Goal: Navigation & Orientation: Find specific page/section

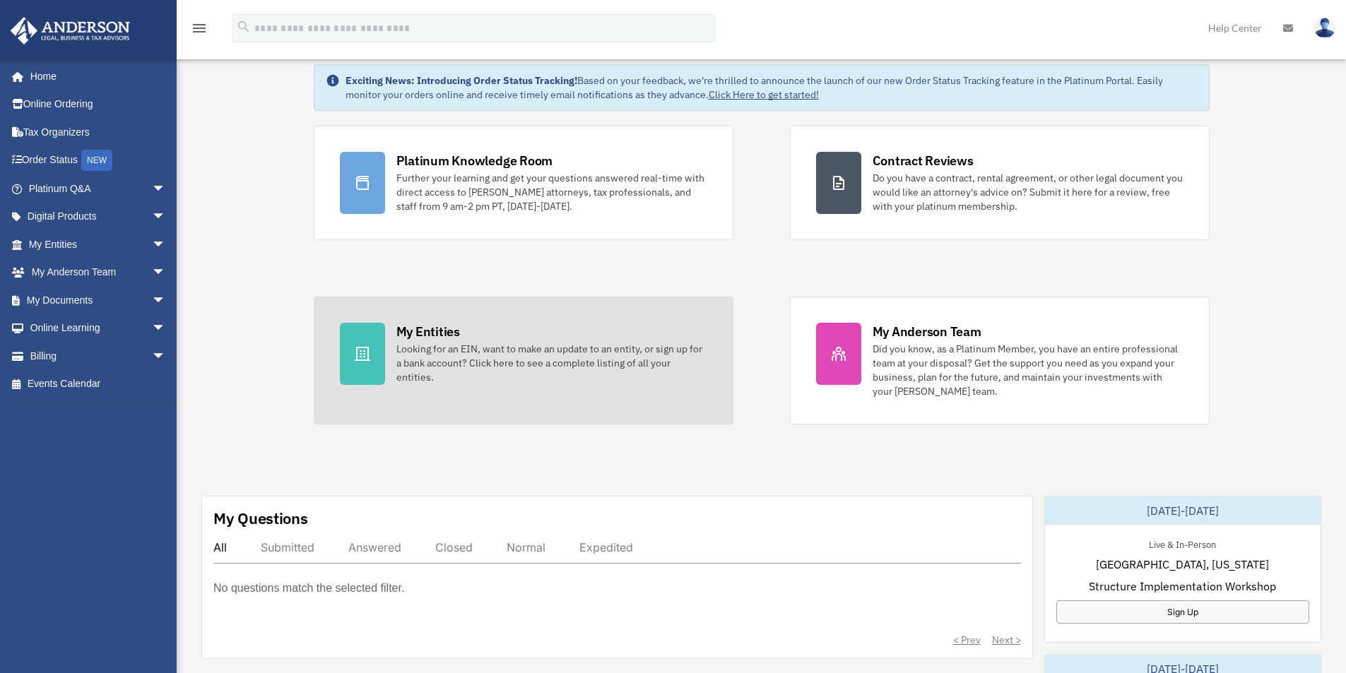
scroll to position [212, 0]
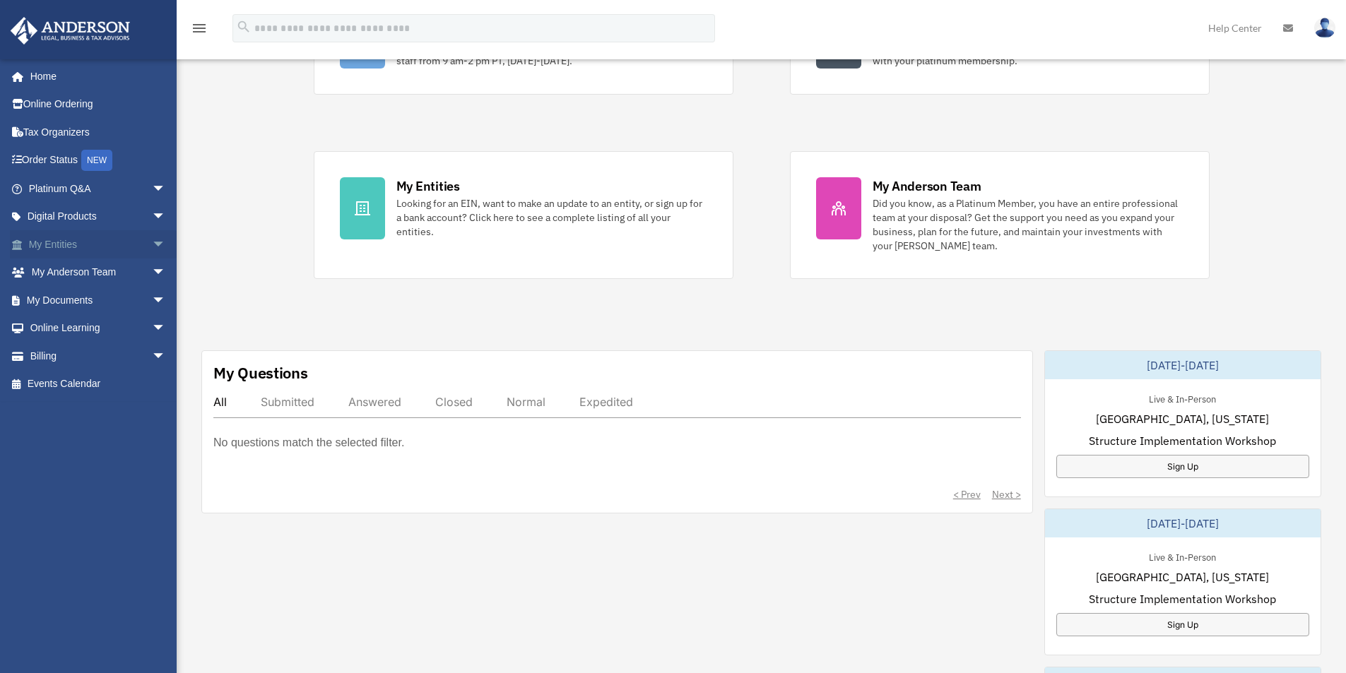
click at [152, 242] on span "arrow_drop_down" at bounding box center [166, 244] width 28 height 29
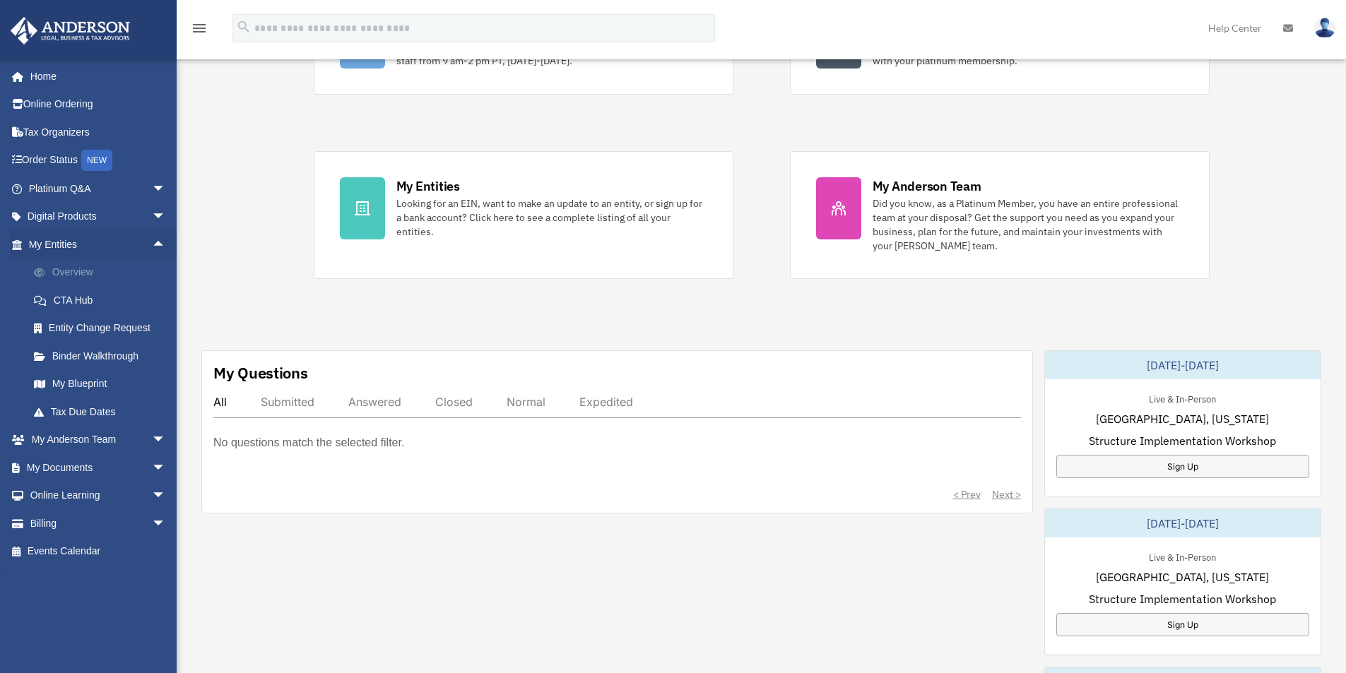
click at [90, 277] on link "Overview" at bounding box center [103, 273] width 167 height 28
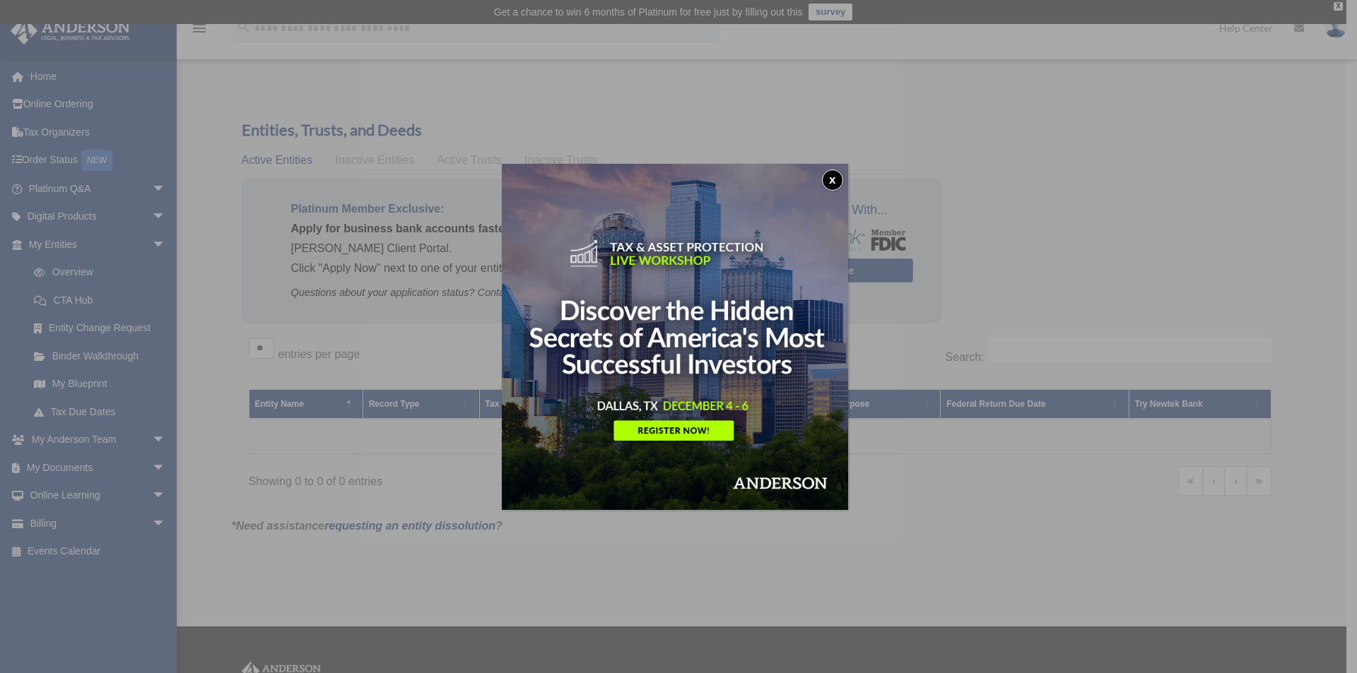
click at [837, 180] on button "x" at bounding box center [832, 180] width 21 height 21
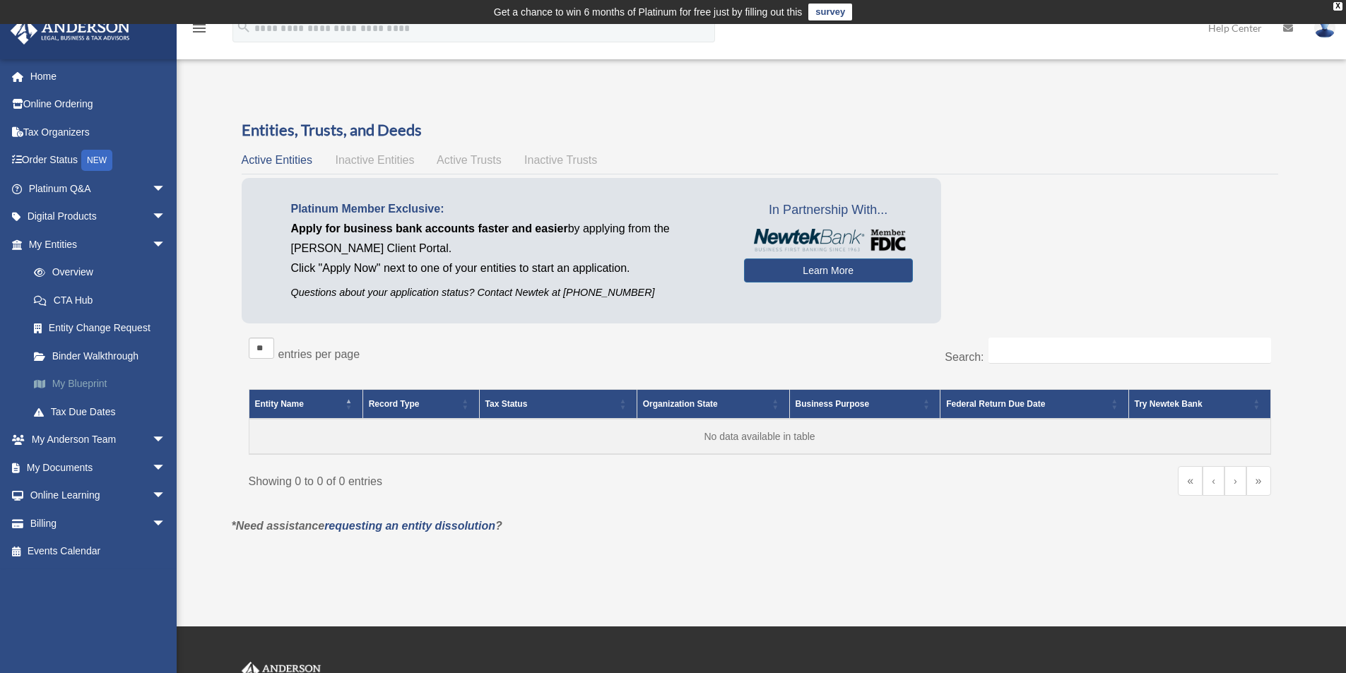
click at [93, 384] on link "My Blueprint" at bounding box center [103, 384] width 167 height 28
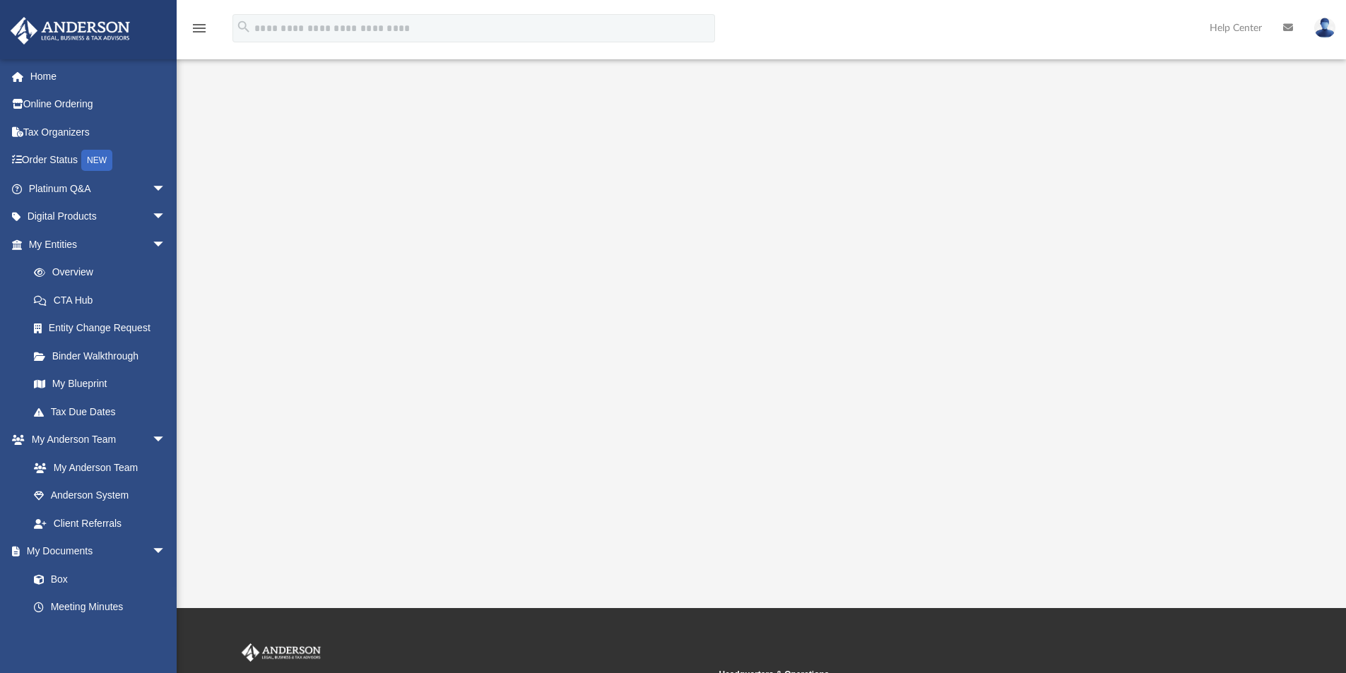
scroll to position [71, 0]
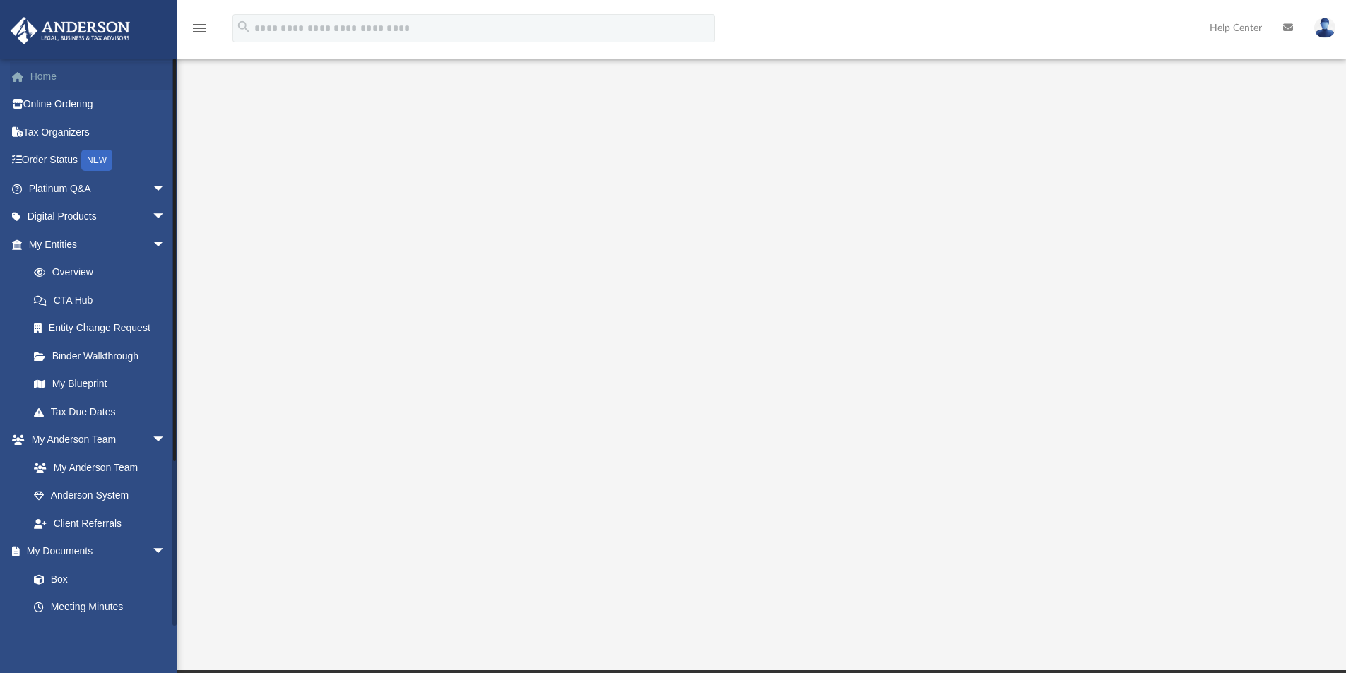
click at [45, 85] on link "Home" at bounding box center [98, 76] width 177 height 28
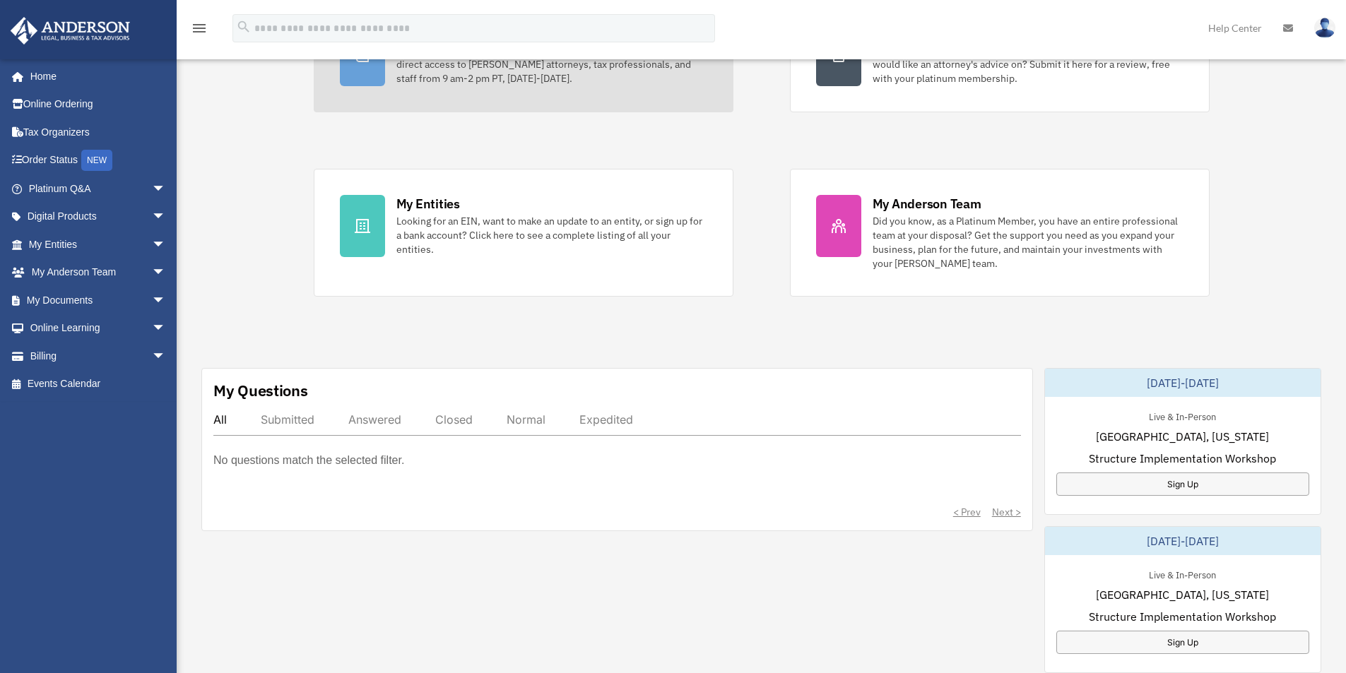
scroll to position [212, 0]
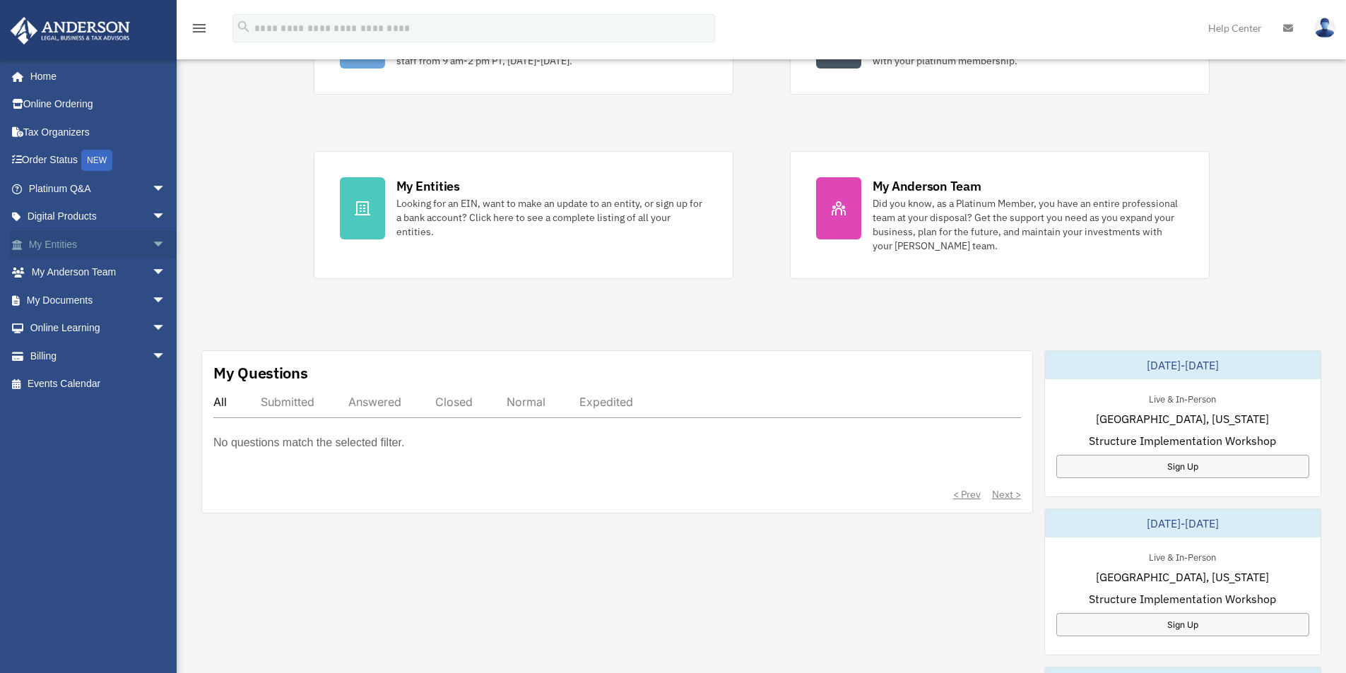
click at [155, 240] on span "arrow_drop_down" at bounding box center [166, 244] width 28 height 29
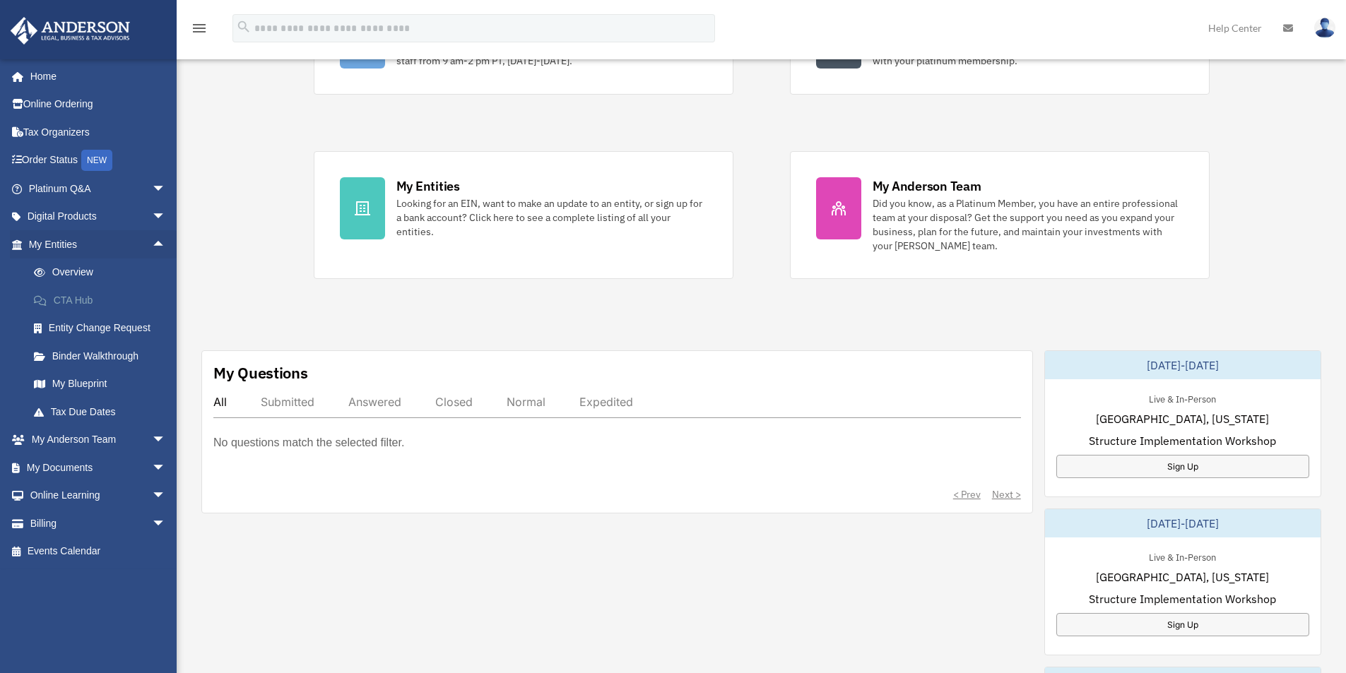
click at [93, 297] on link "CTA Hub" at bounding box center [103, 300] width 167 height 28
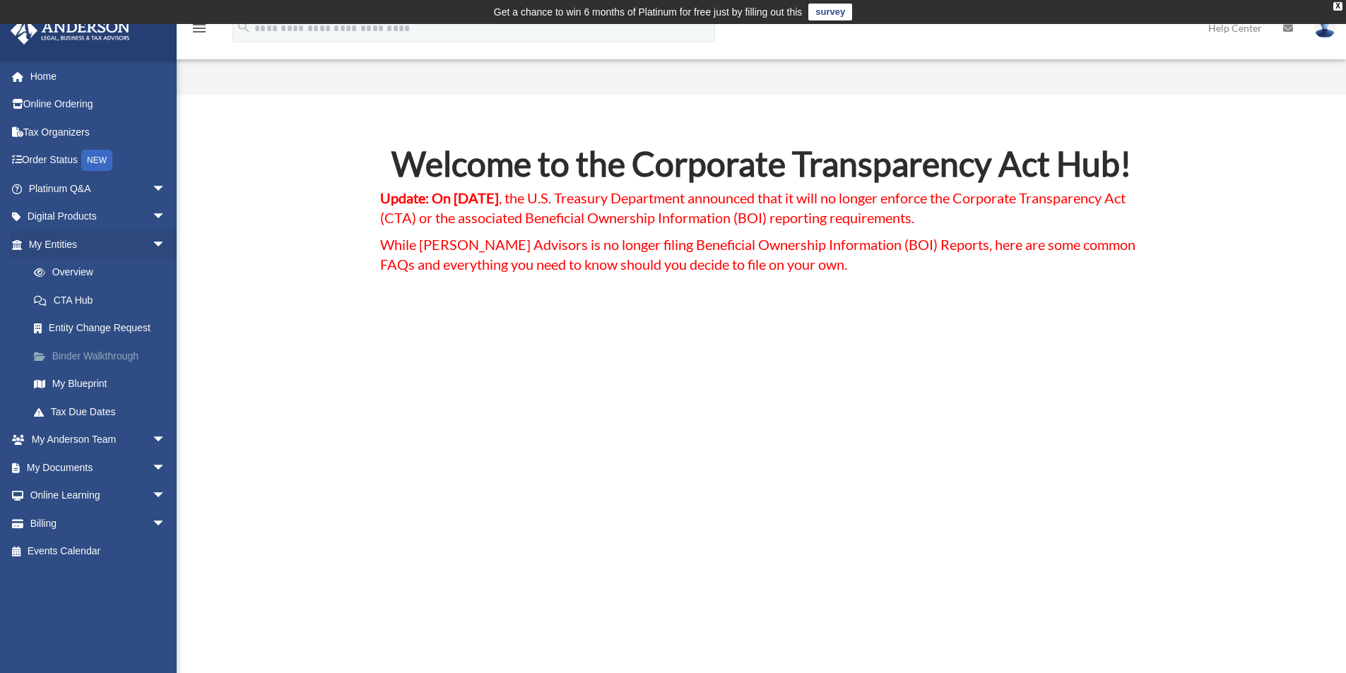
click at [86, 360] on link "Binder Walkthrough" at bounding box center [103, 356] width 167 height 28
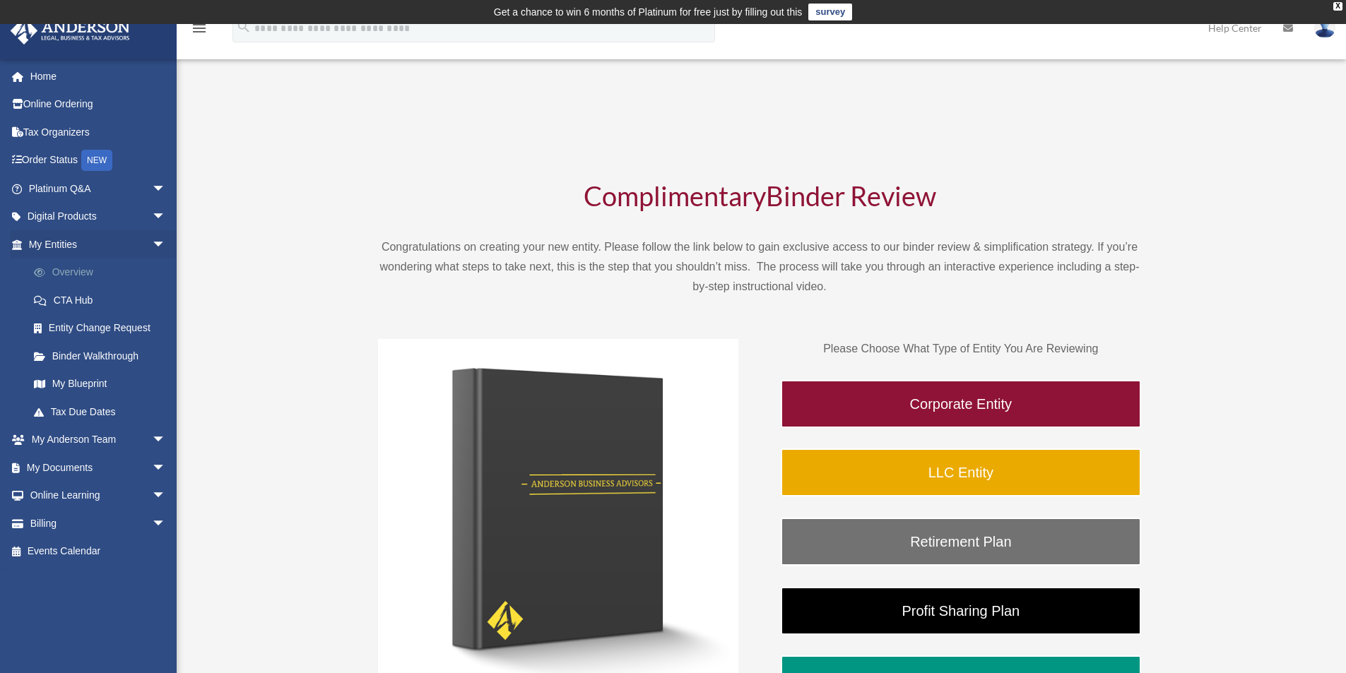
click at [73, 264] on link "Overview" at bounding box center [103, 273] width 167 height 28
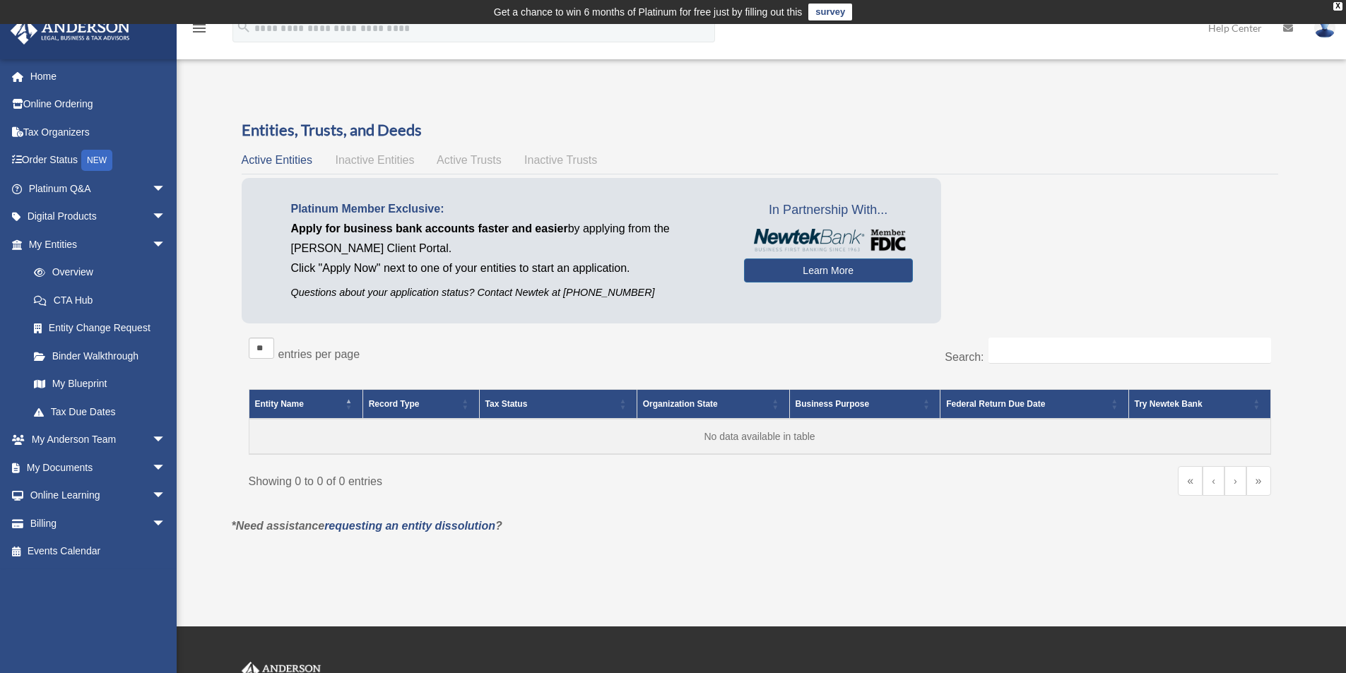
click at [399, 158] on span "Inactive Entities" at bounding box center [374, 160] width 79 height 12
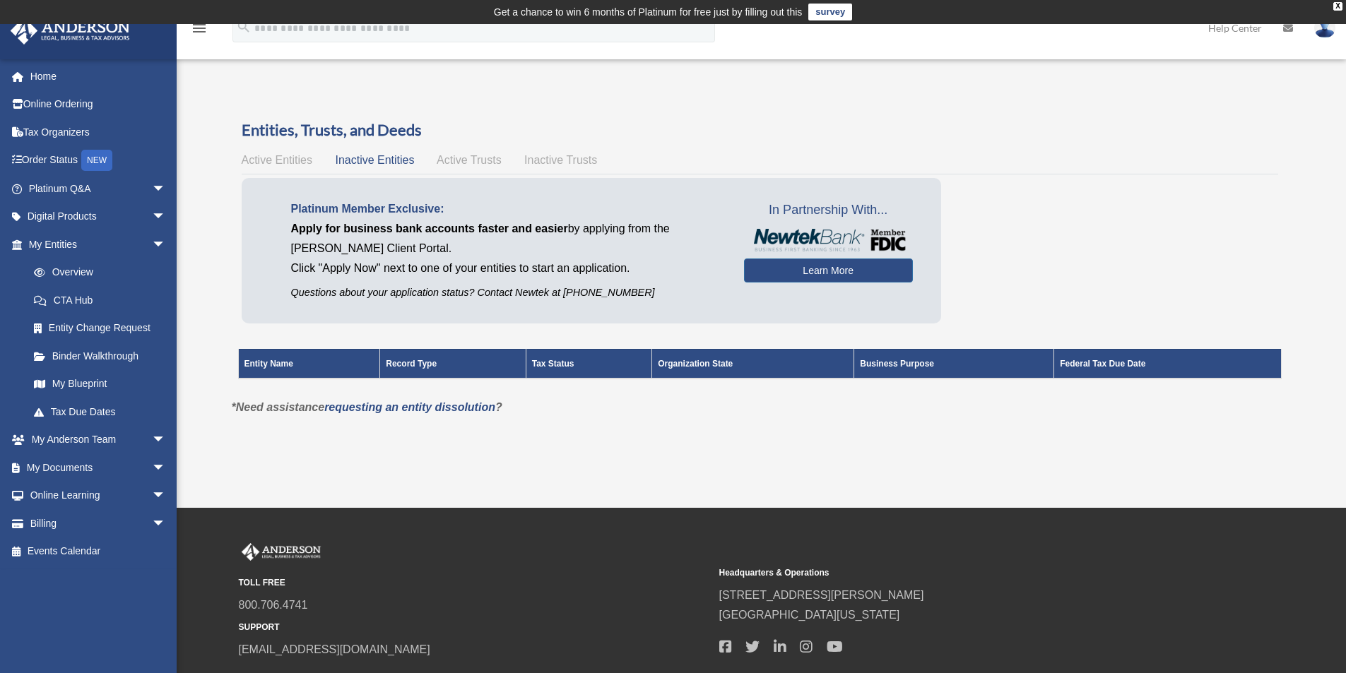
click at [455, 165] on div "Active Entities Inactive Entities Active Trusts Inactive Trusts" at bounding box center [760, 161] width 1037 height 20
click at [459, 158] on span "Active Trusts" at bounding box center [469, 160] width 65 height 12
click at [293, 158] on span "Active Entities" at bounding box center [277, 160] width 71 height 12
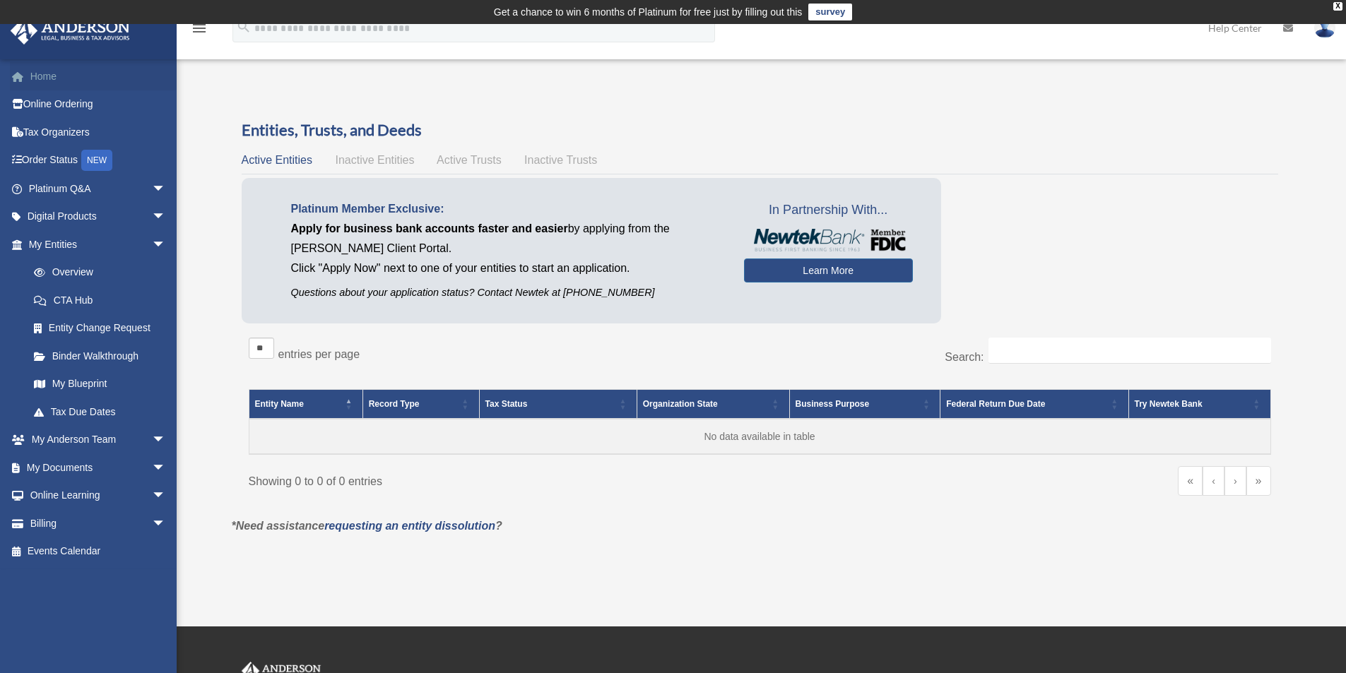
click at [62, 80] on link "Home" at bounding box center [98, 76] width 177 height 28
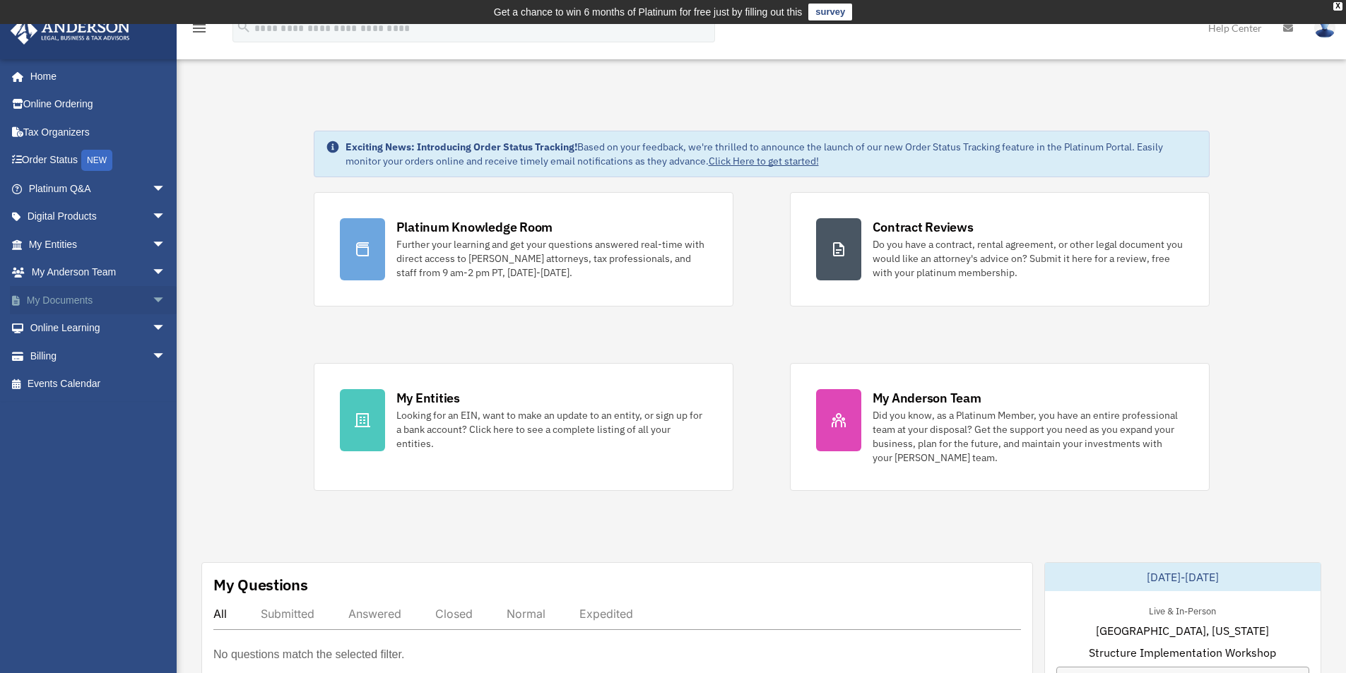
click at [152, 297] on span "arrow_drop_down" at bounding box center [166, 300] width 28 height 29
click at [80, 329] on link "Box" at bounding box center [103, 328] width 167 height 28
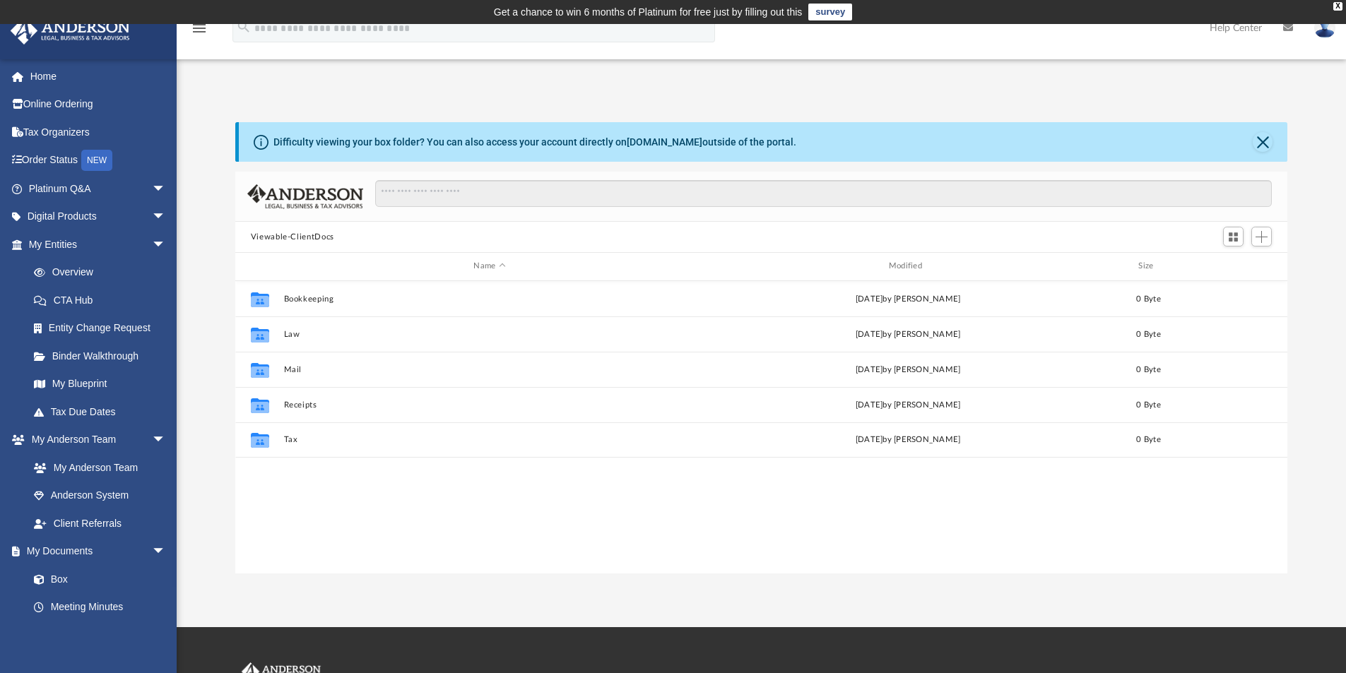
scroll to position [311, 1042]
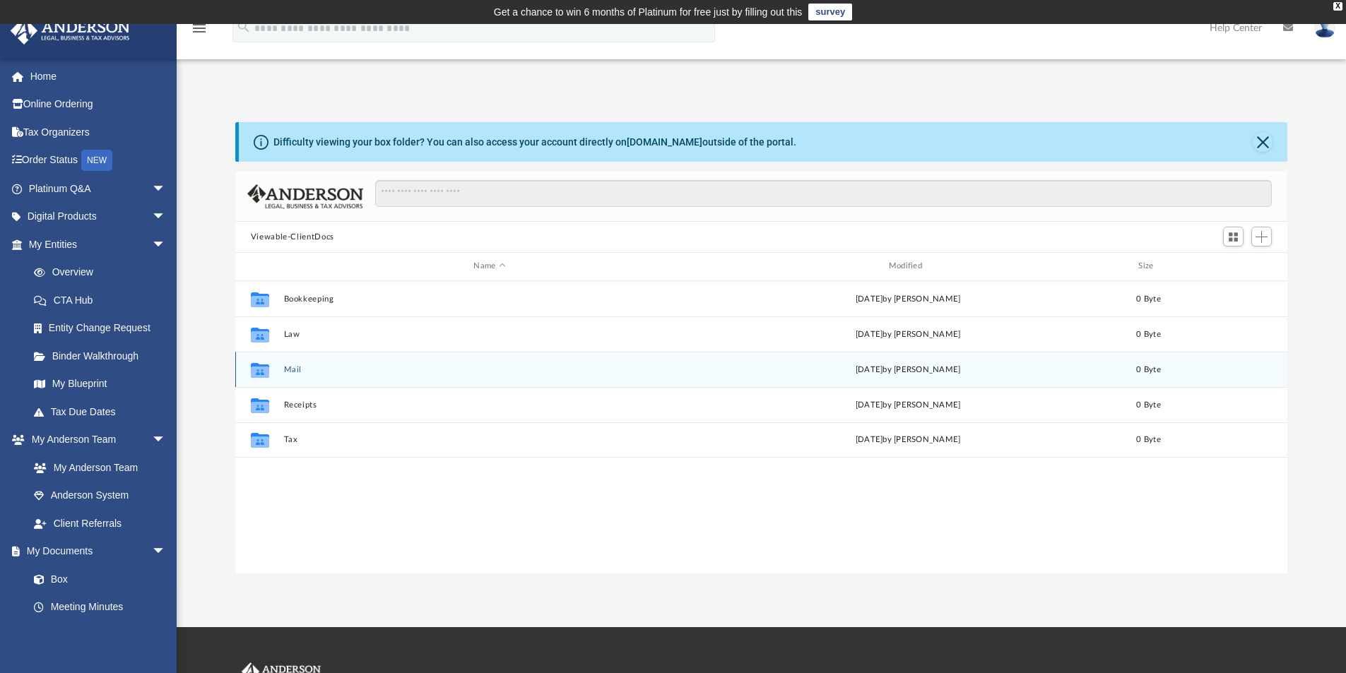
click at [296, 370] on button "Mail" at bounding box center [489, 369] width 412 height 9
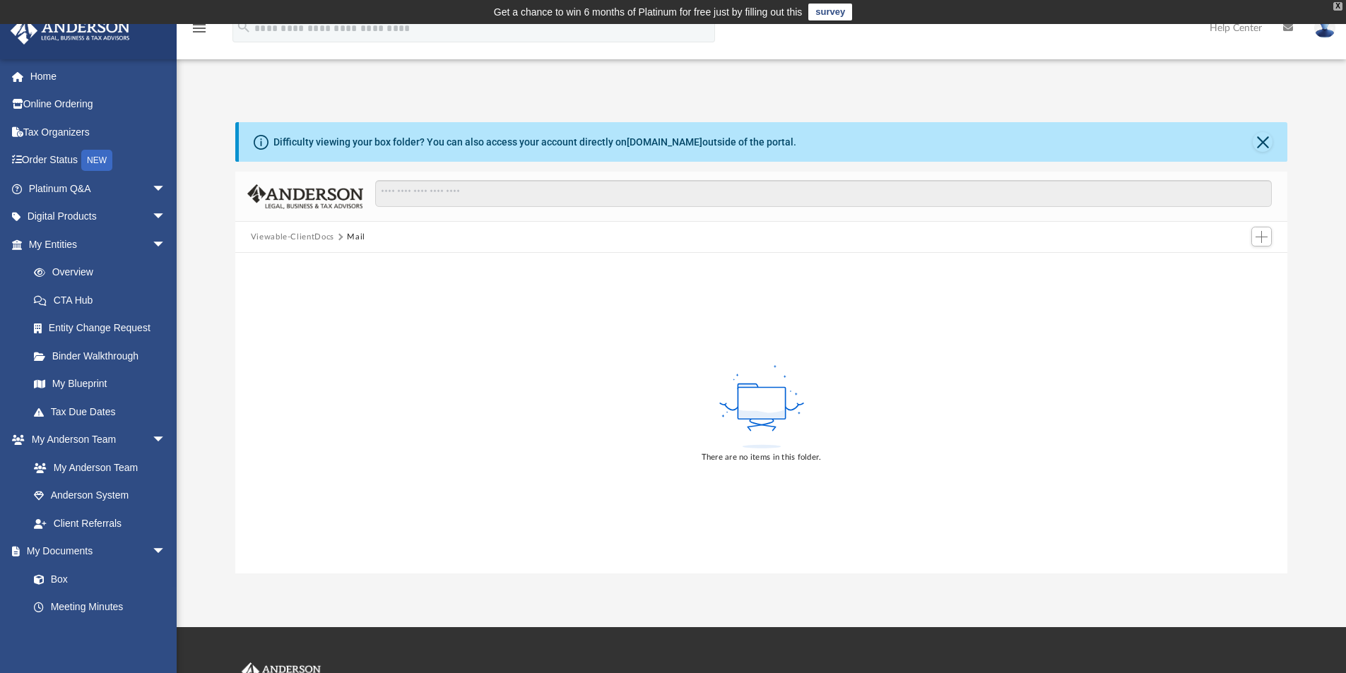
click at [1333, 6] on div "X" at bounding box center [1337, 6] width 9 height 8
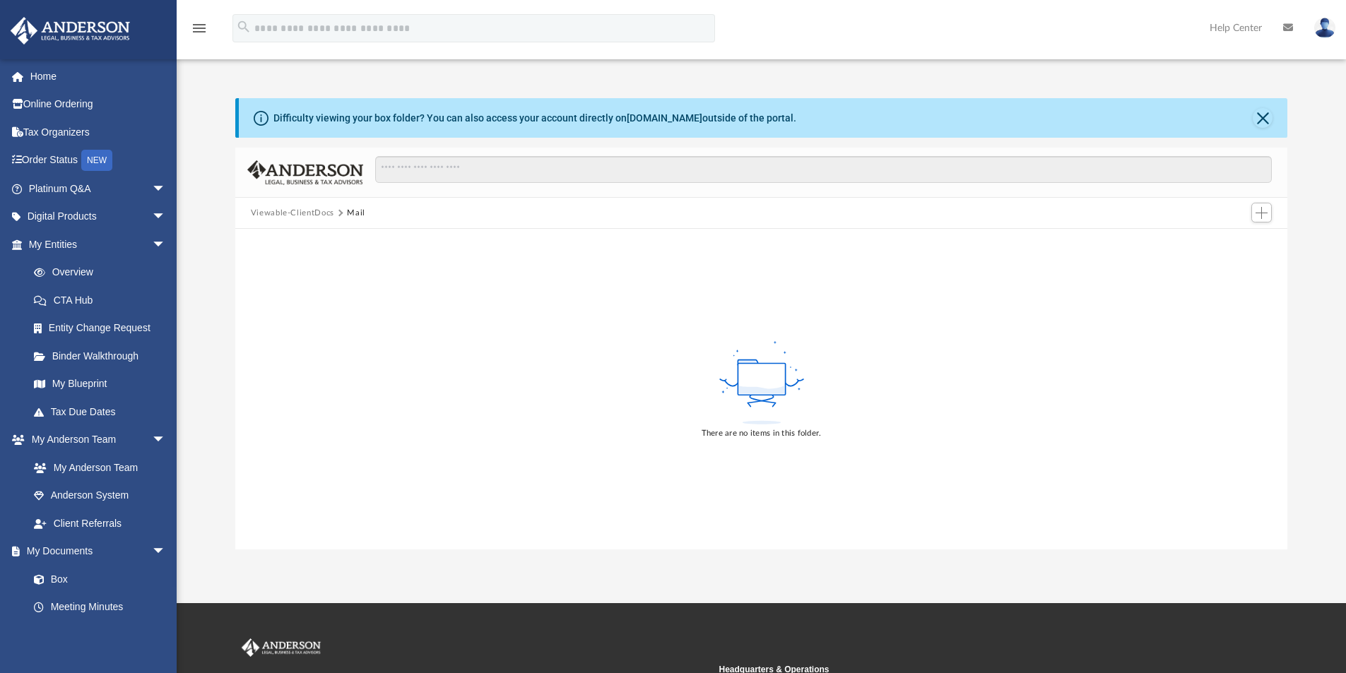
click at [203, 26] on icon "menu" at bounding box center [199, 28] width 17 height 17
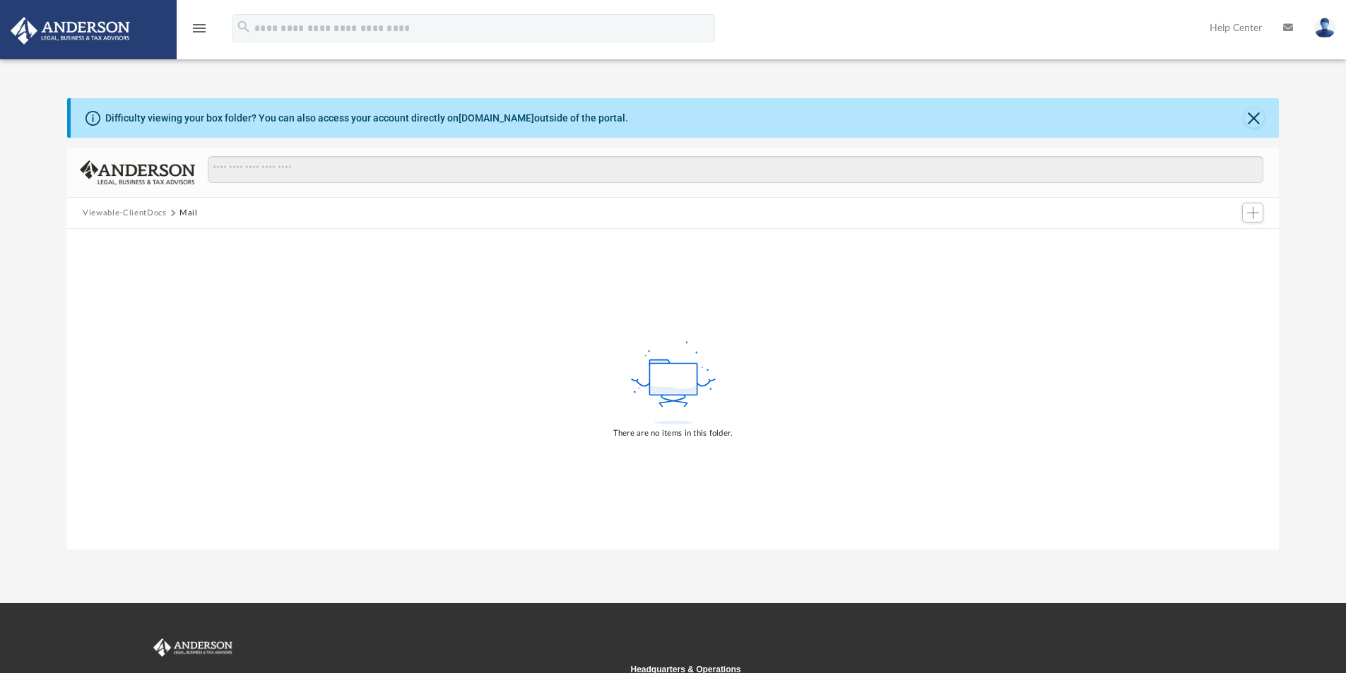
click at [113, 57] on link at bounding box center [87, 29] width 177 height 60
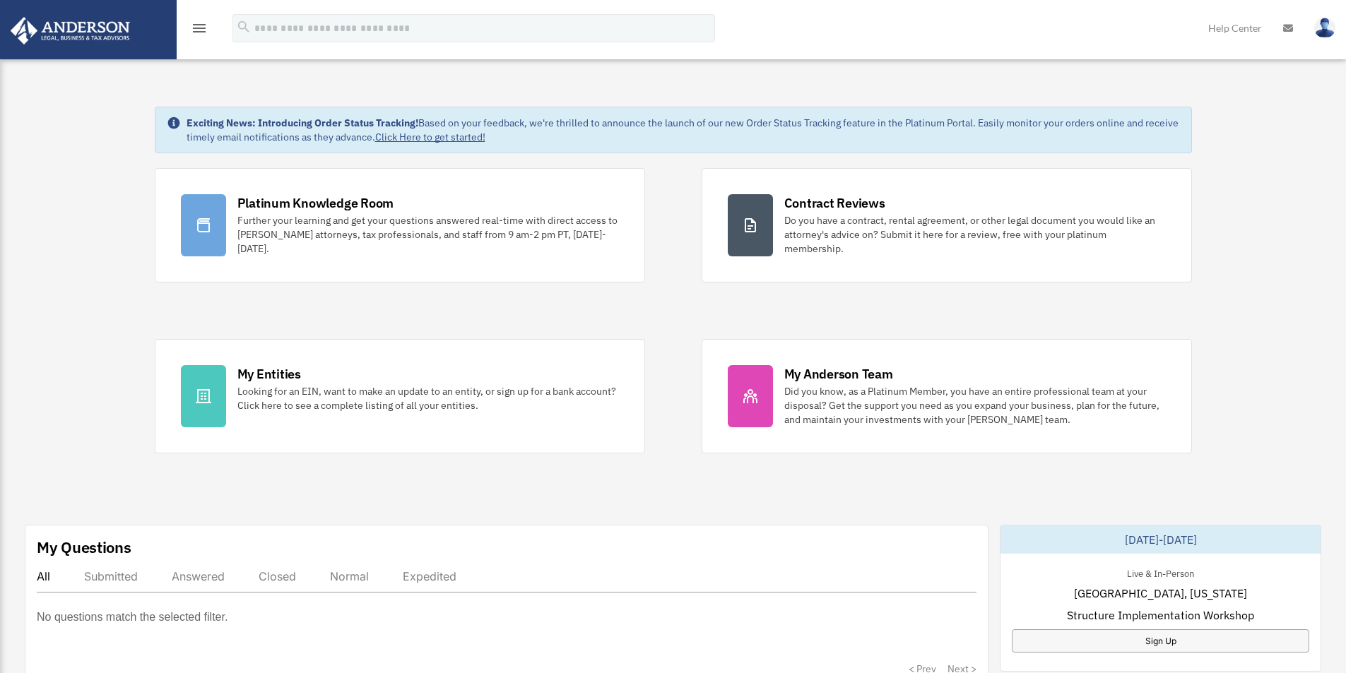
click at [1337, 25] on link at bounding box center [1325, 27] width 42 height 62
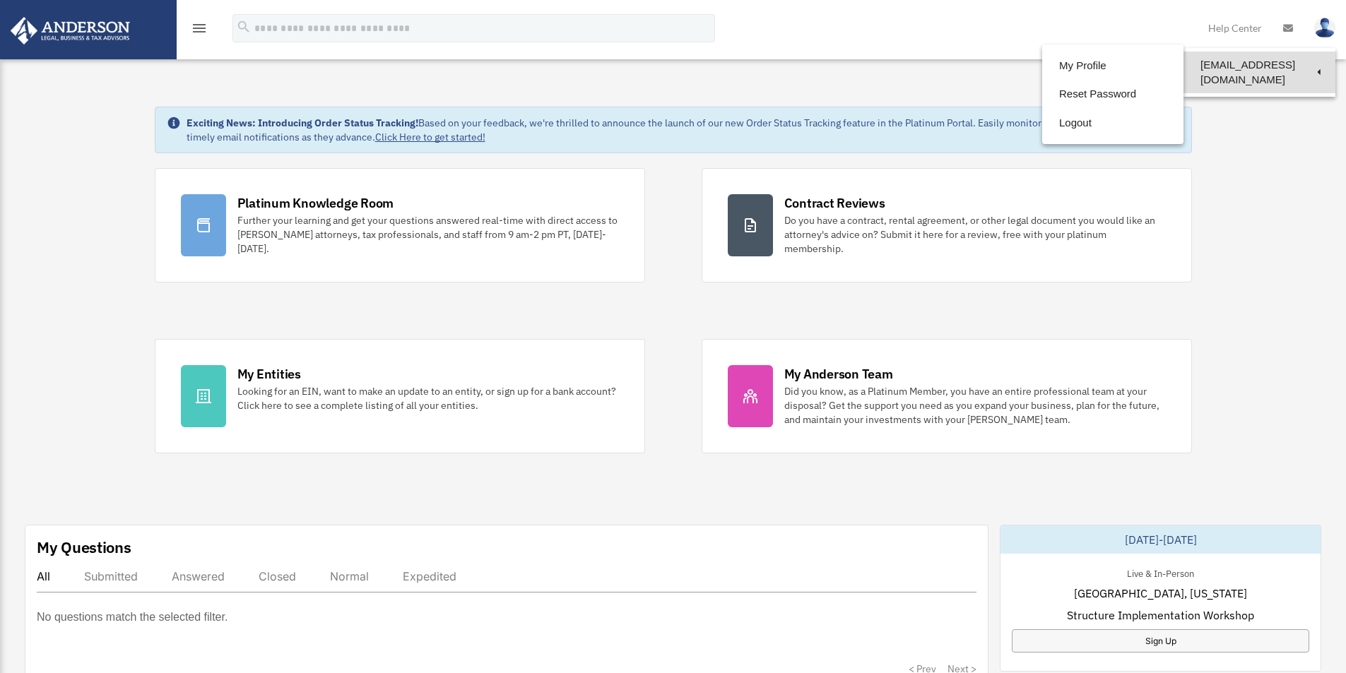
click at [1298, 71] on link "[EMAIL_ADDRESS][DOMAIN_NAME]" at bounding box center [1260, 73] width 152 height 42
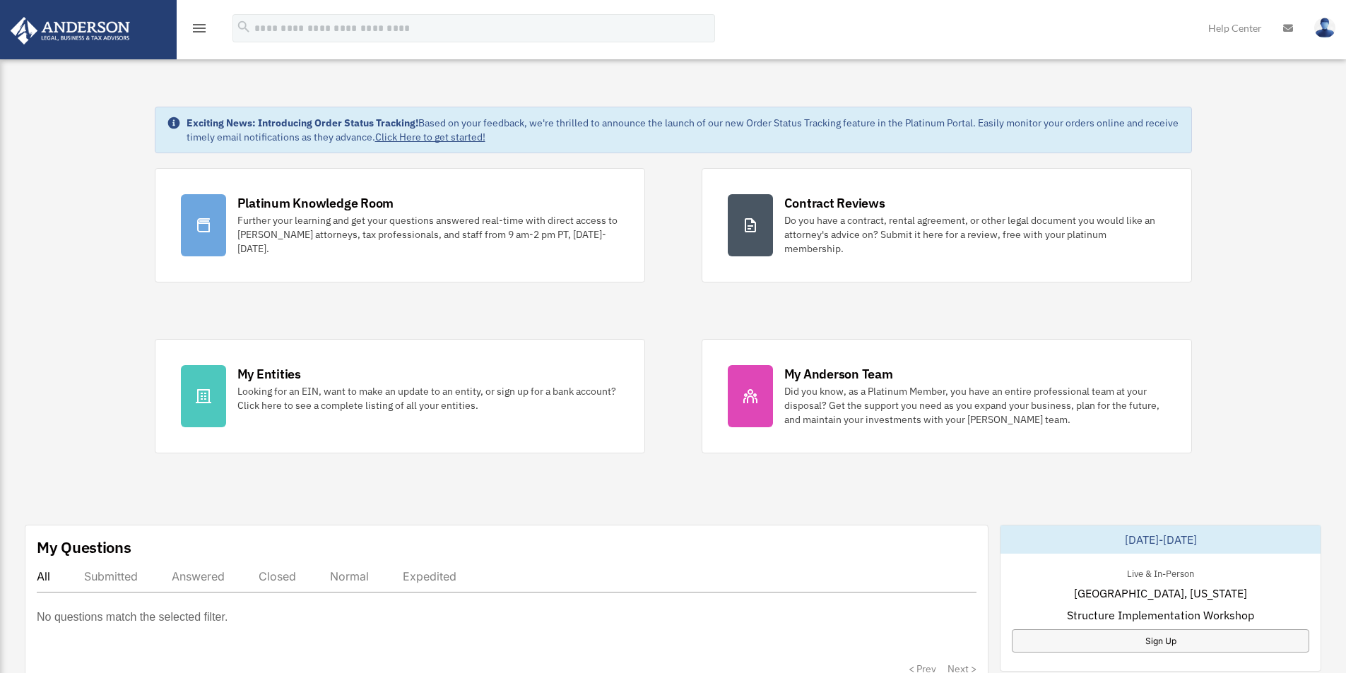
click at [1315, 34] on link at bounding box center [1325, 27] width 42 height 62
